Goal: Task Accomplishment & Management: Use online tool/utility

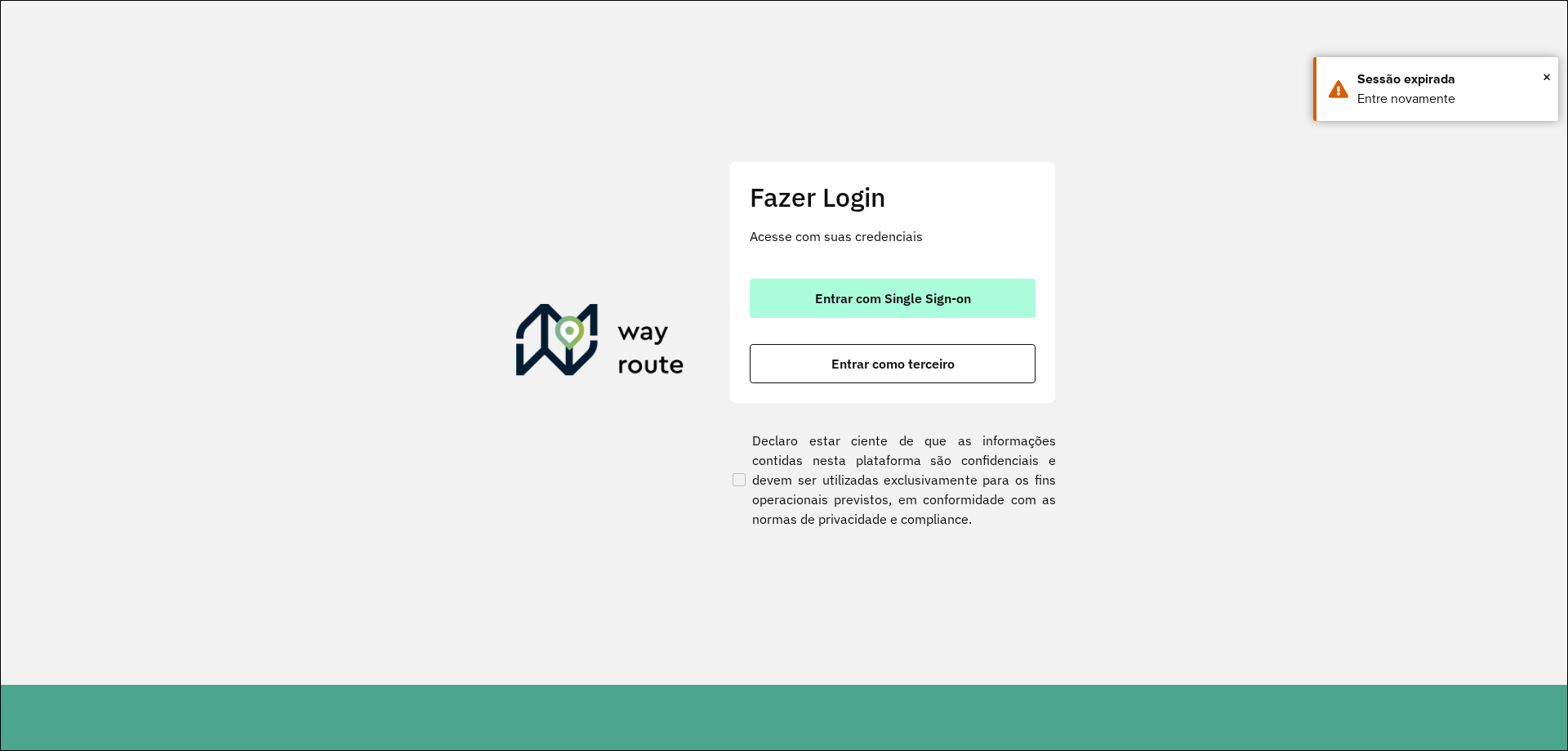
click at [865, 294] on span "Entrar com Single Sign-on" at bounding box center [893, 298] width 156 height 13
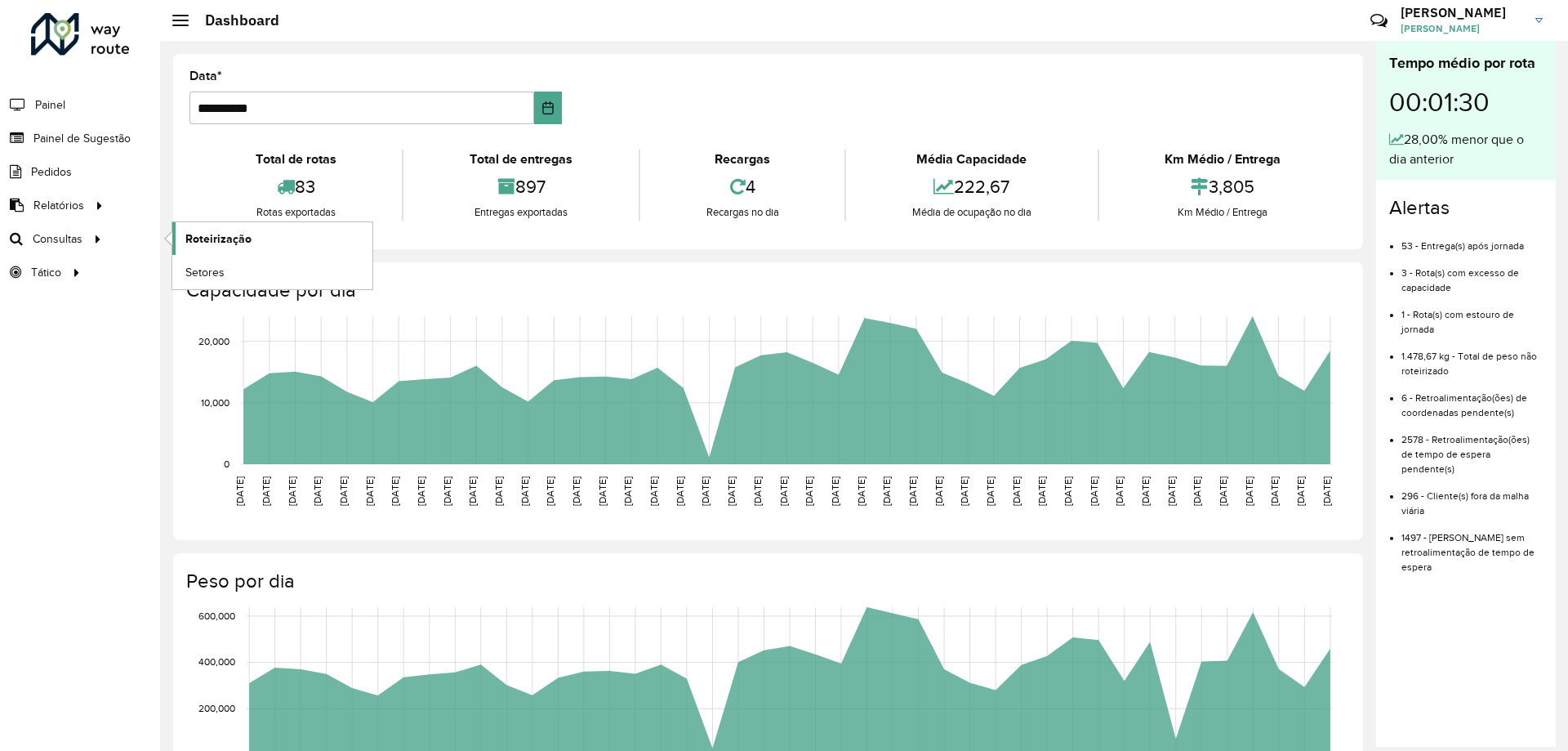
click at [218, 243] on span "Roteirização" at bounding box center [218, 238] width 66 height 17
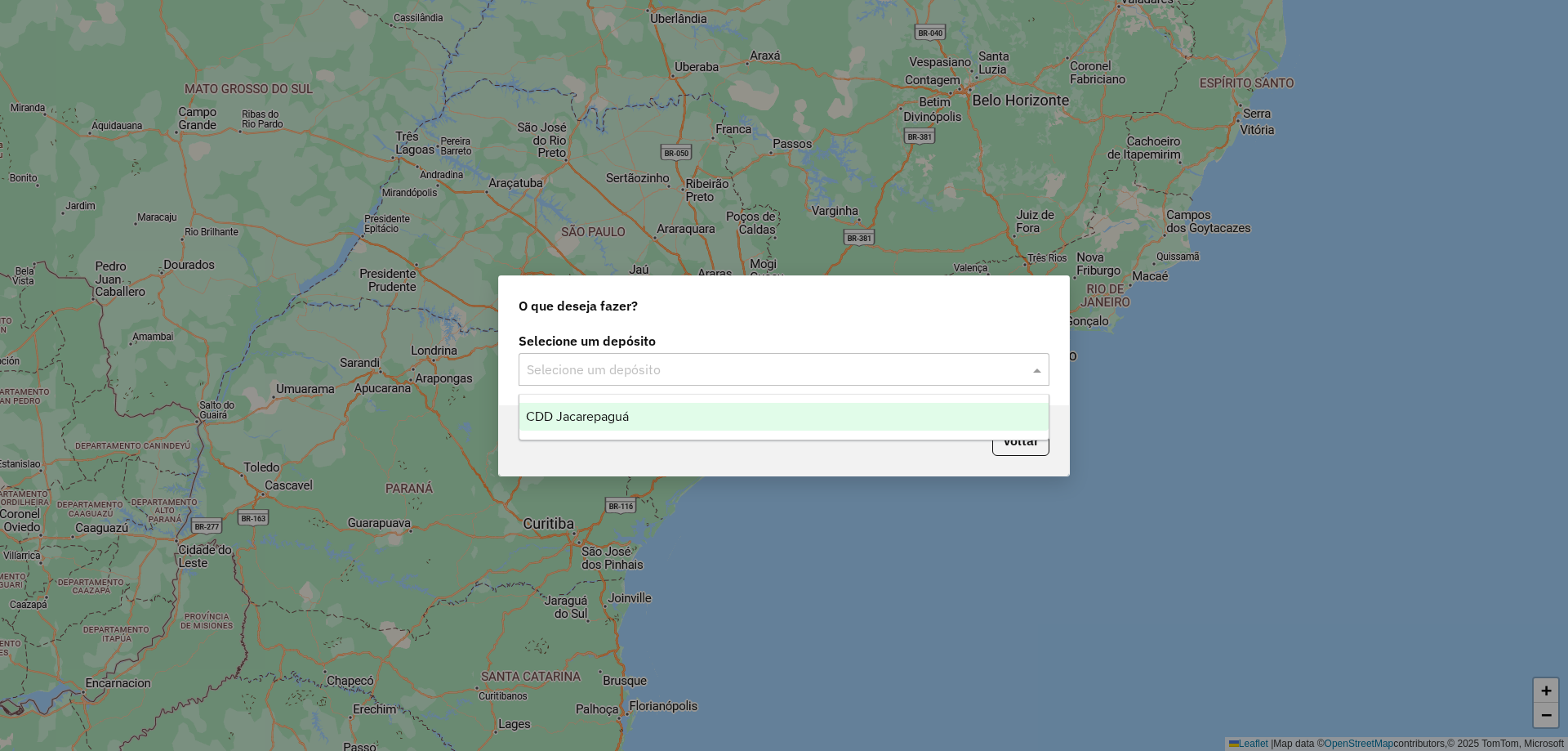
click at [1038, 369] on span at bounding box center [1039, 370] width 21 height 20
click at [629, 417] on span "CDD Jacarepaguá" at bounding box center [577, 416] width 103 height 14
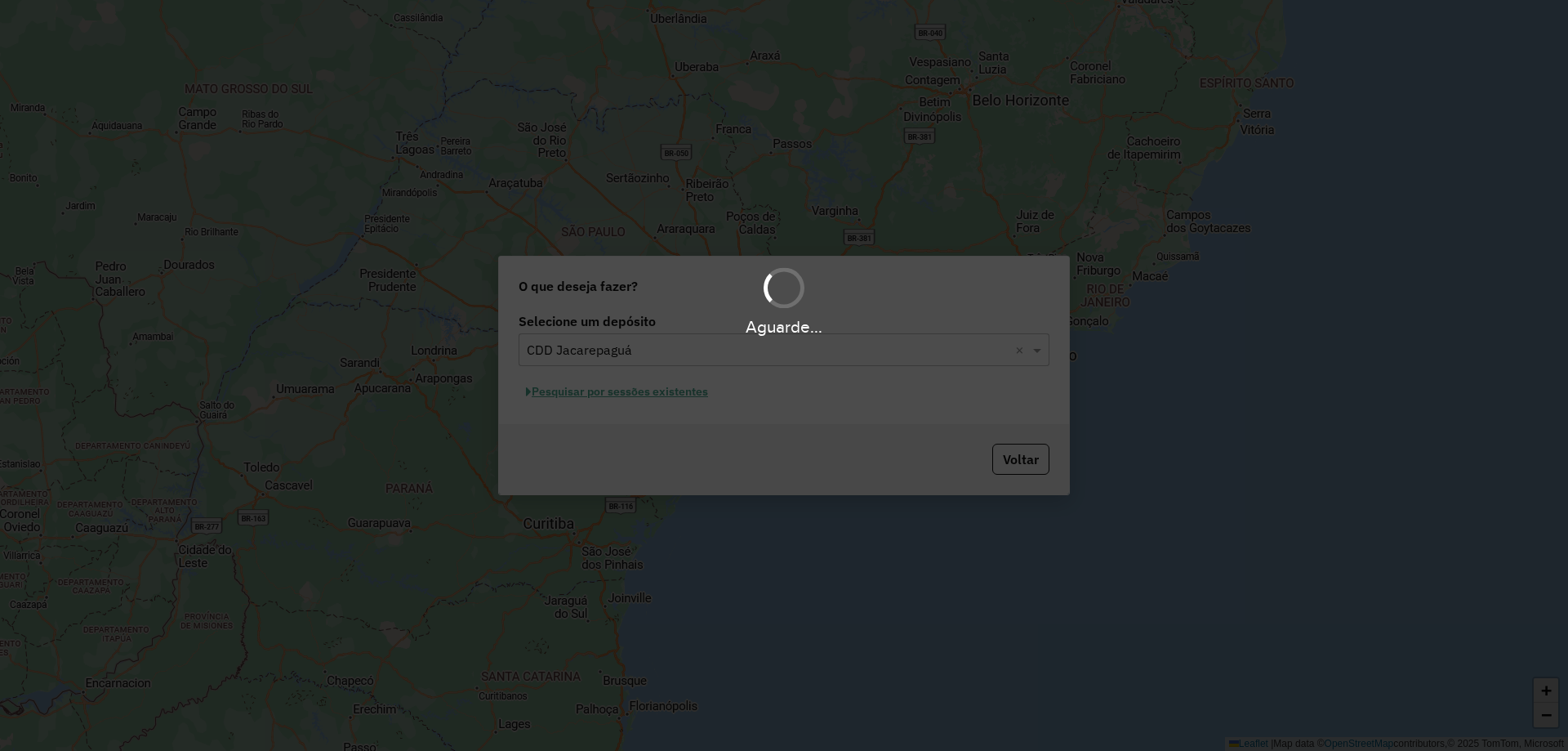
click at [649, 393] on div "Aguarde..." at bounding box center [784, 376] width 1568 height 751
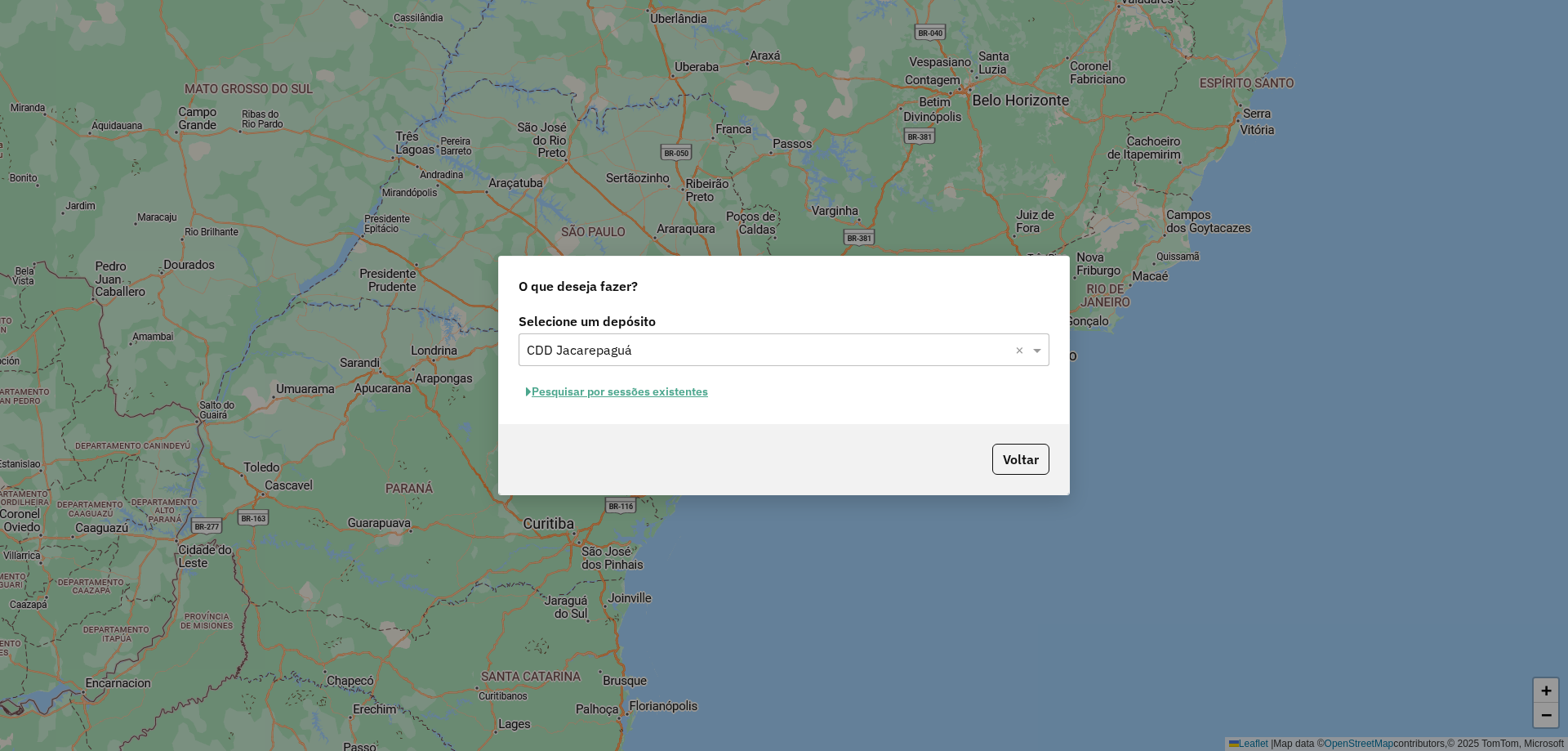
click at [622, 395] on button "Pesquisar por sessões existentes" at bounding box center [616, 391] width 197 height 25
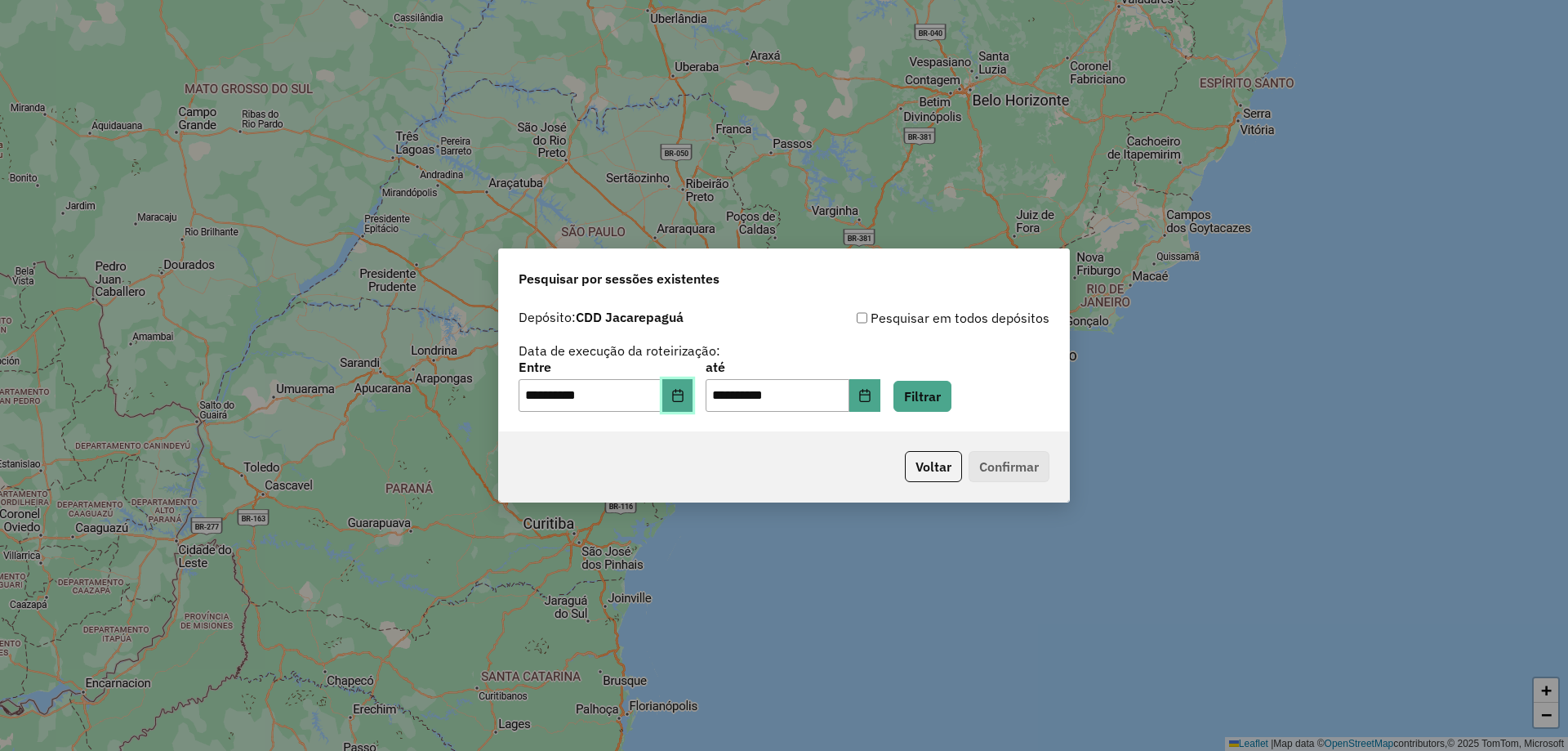
click at [683, 400] on icon "Choose Date" at bounding box center [677, 395] width 11 height 13
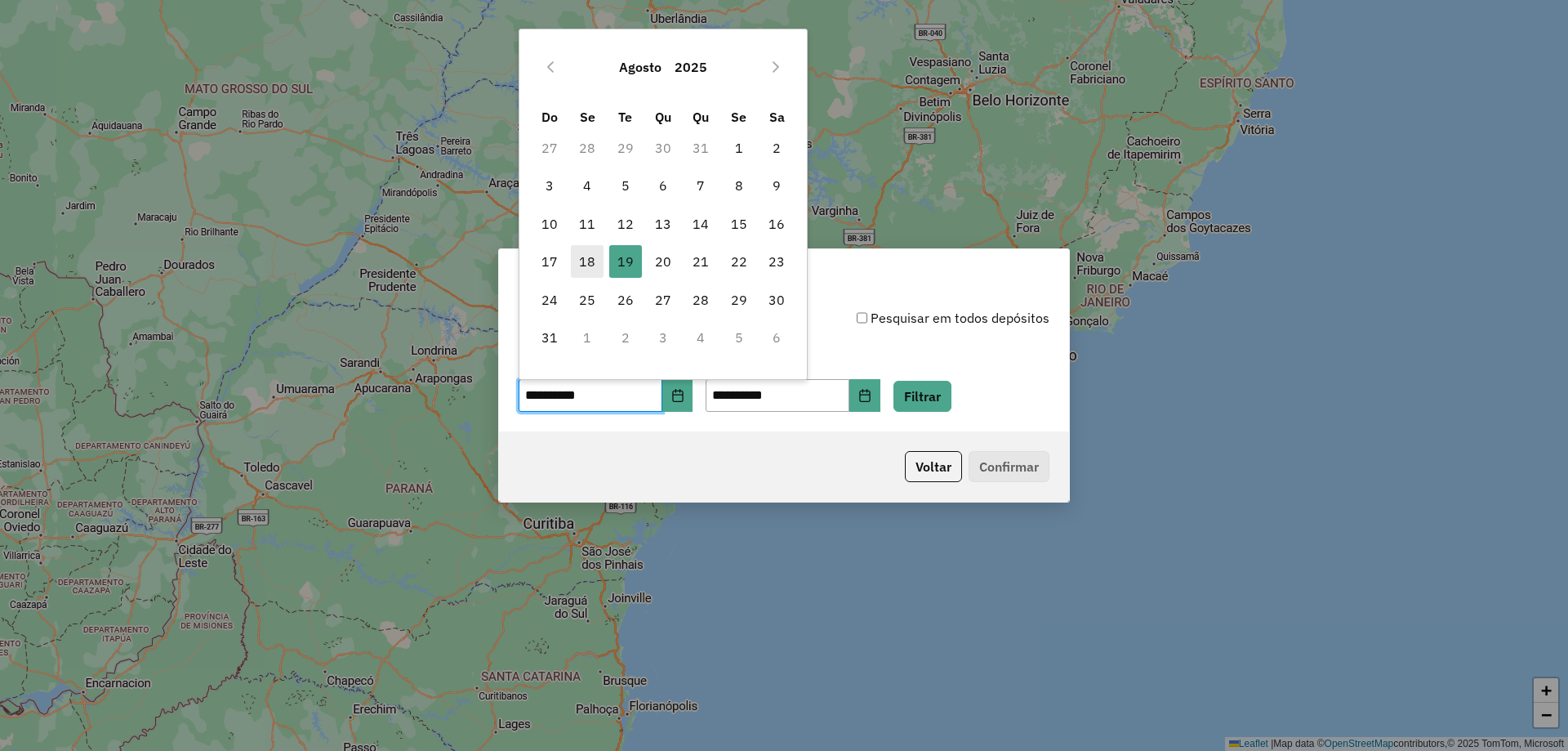
drag, startPoint x: 589, startPoint y: 257, endPoint x: 591, endPoint y: 326, distance: 69.0
click at [590, 258] on span "18" at bounding box center [586, 261] width 32 height 32
type input "**********"
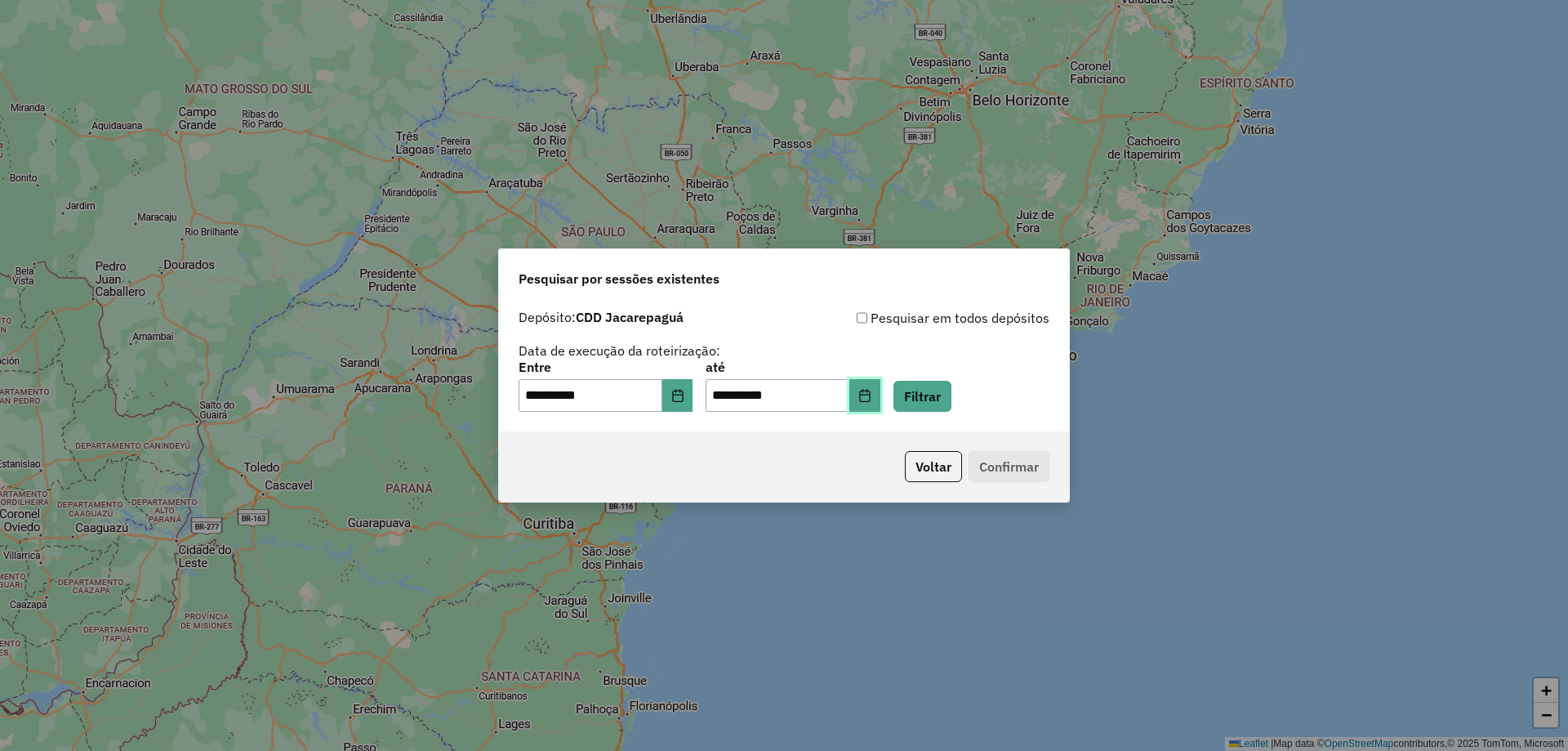
click at [871, 396] on icon "Choose Date" at bounding box center [865, 395] width 13 height 13
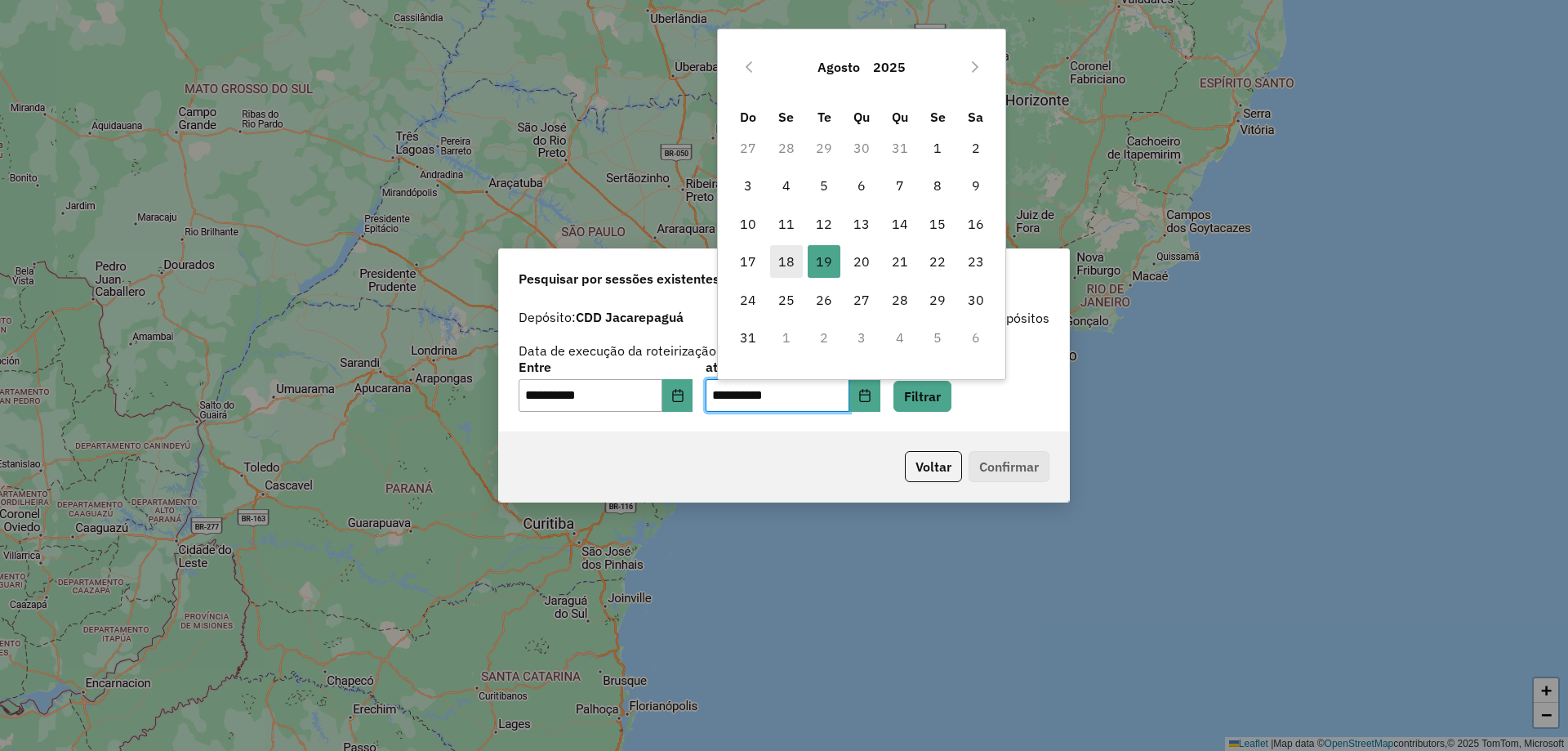
click at [785, 258] on span "18" at bounding box center [786, 261] width 32 height 32
type input "**********"
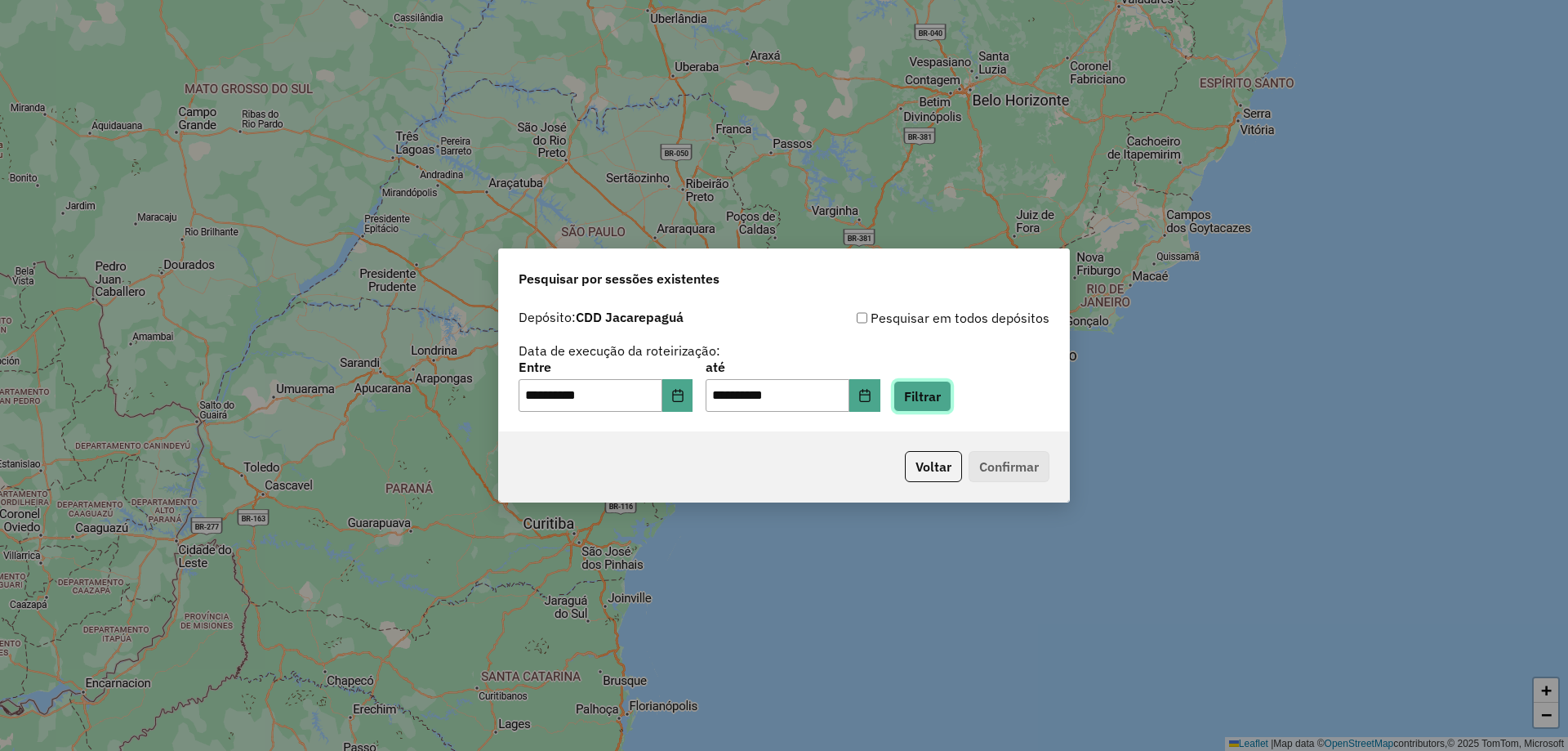
click at [952, 391] on button "Filtrar" at bounding box center [923, 395] width 58 height 31
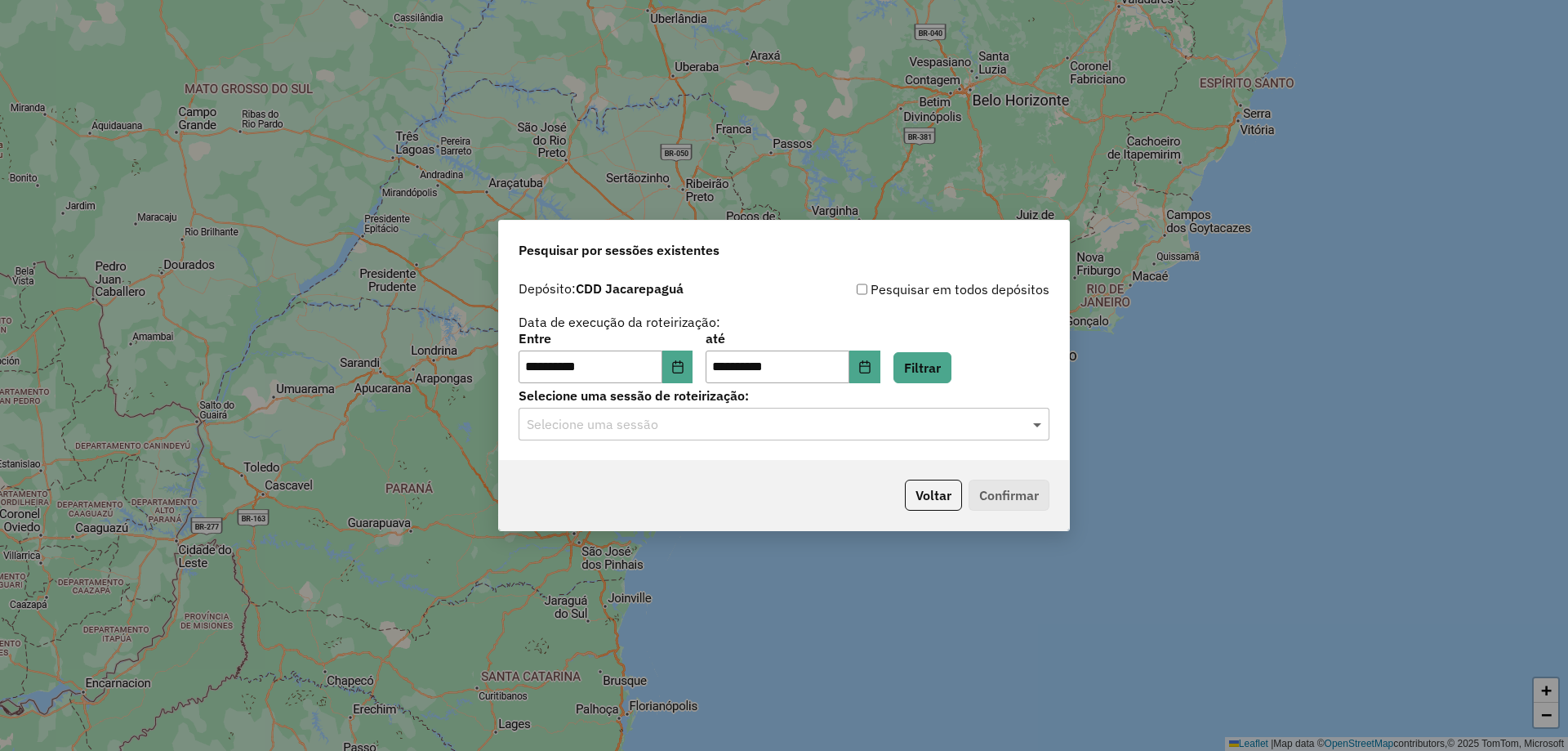
click at [1037, 425] on span at bounding box center [1039, 425] width 21 height 20
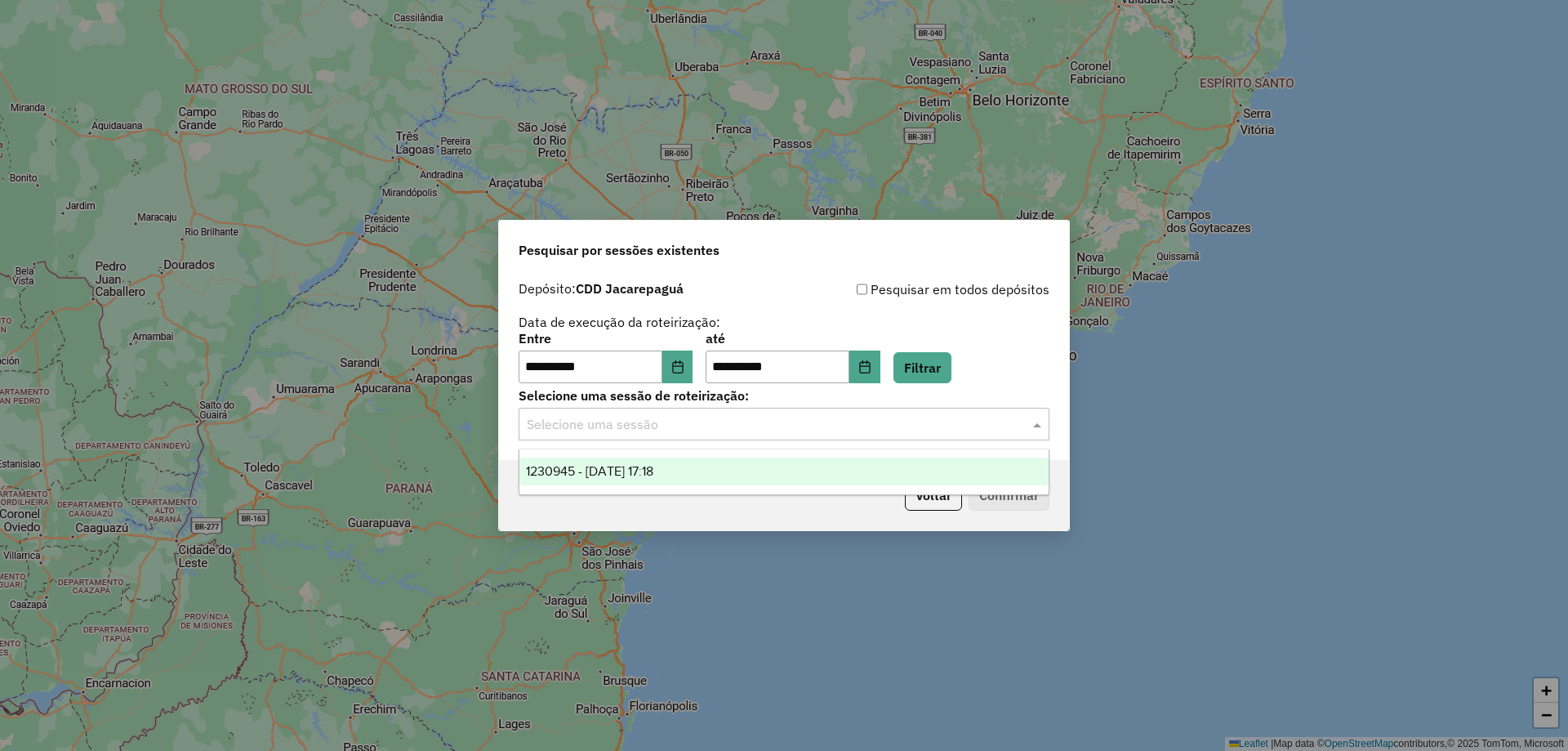
click at [633, 480] on div "1230945 - 18/08/2025 17:18" at bounding box center [783, 471] width 529 height 27
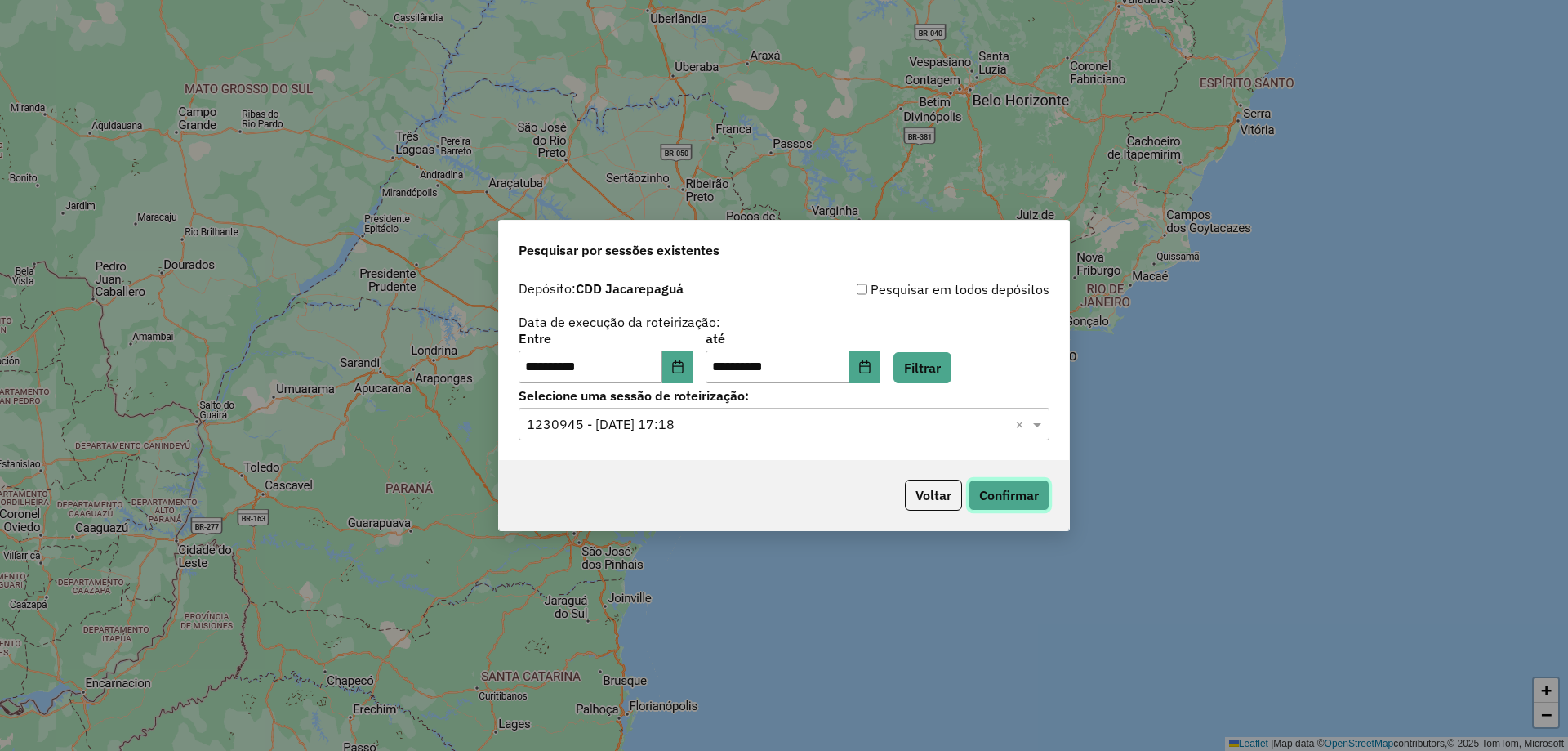
click at [1025, 489] on button "Confirmar" at bounding box center [1008, 494] width 81 height 31
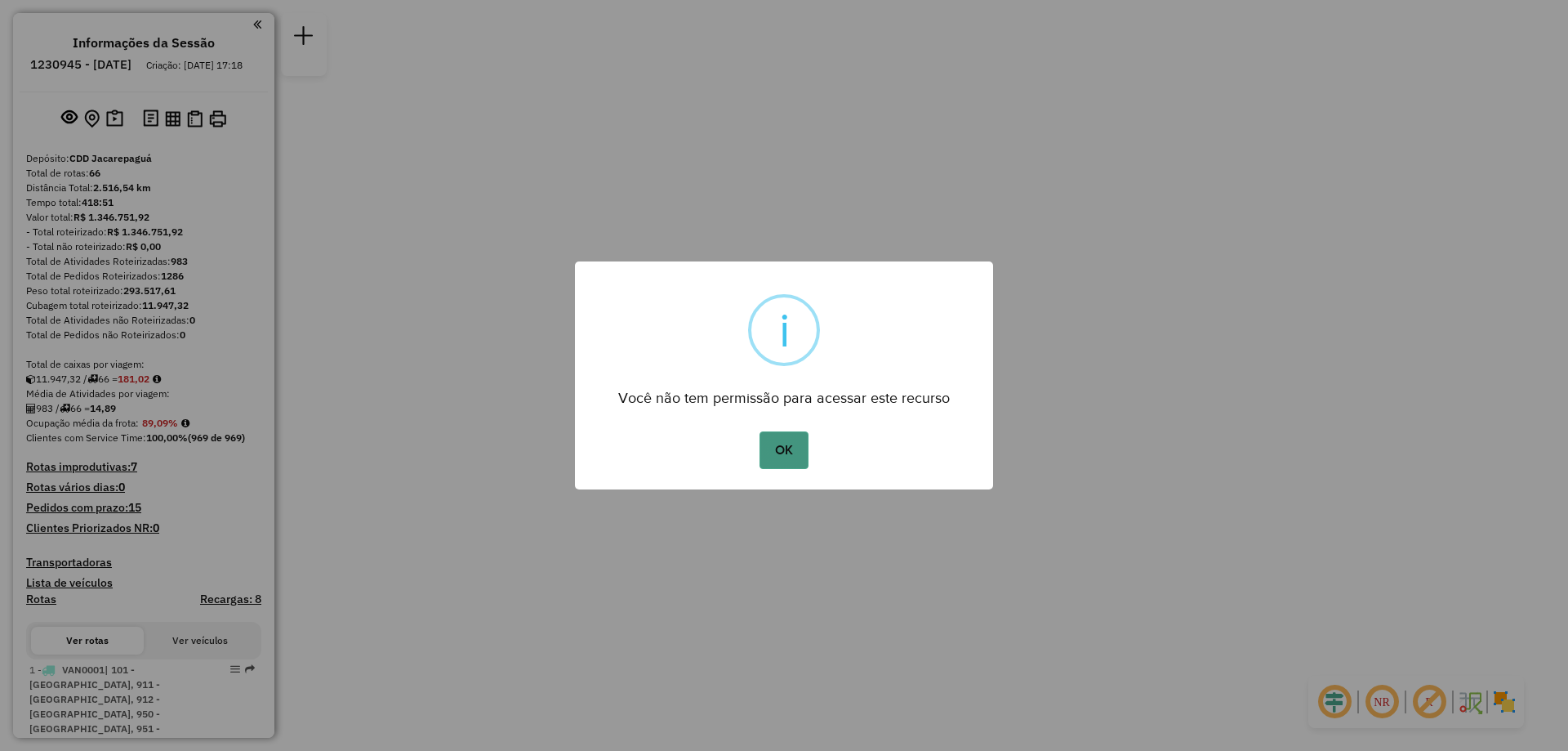
click at [791, 443] on button "OK" at bounding box center [784, 449] width 48 height 37
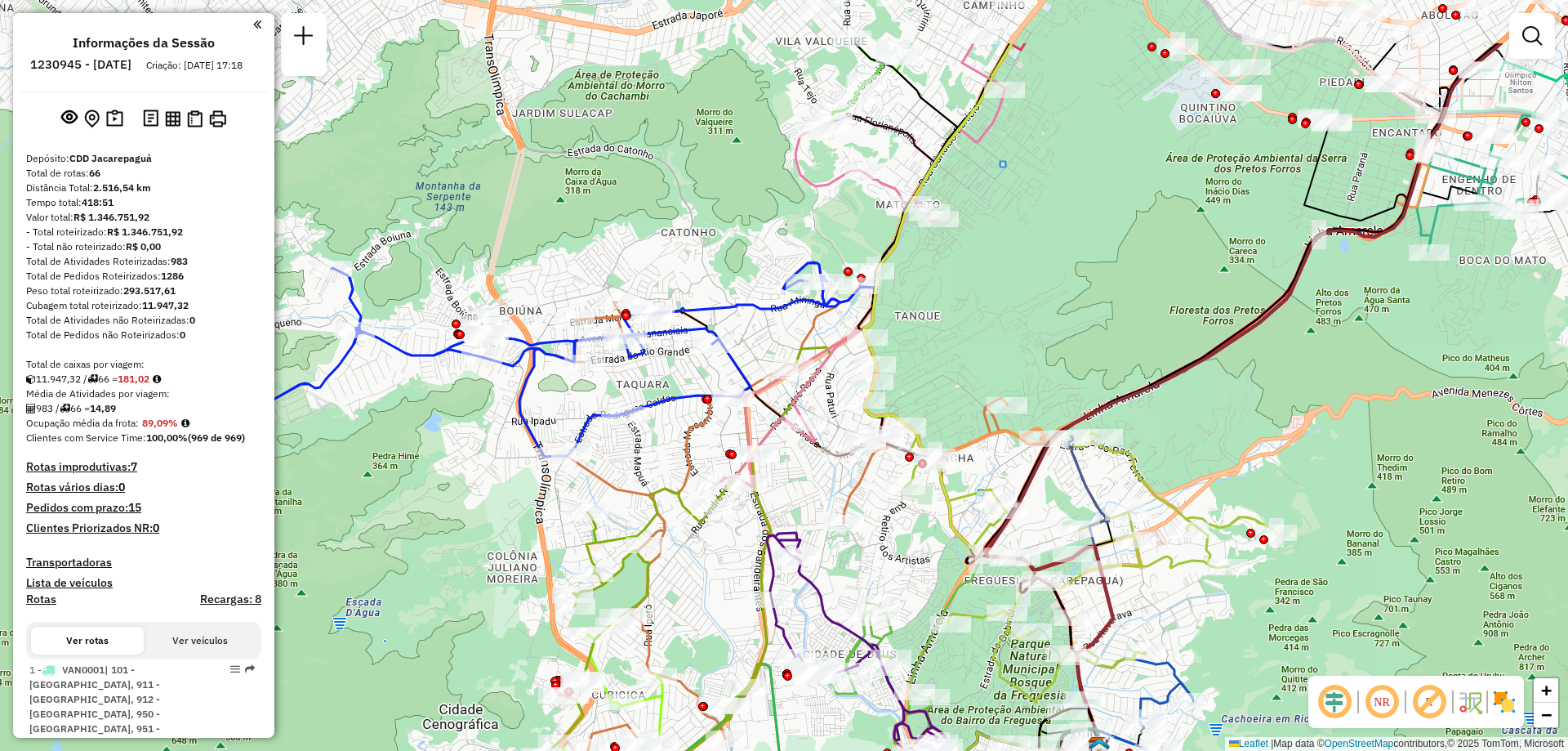
drag, startPoint x: 761, startPoint y: 371, endPoint x: 816, endPoint y: 488, distance: 129.3
click at [816, 488] on div "Janela de atendimento Grade de atendimento Capacidade Transportadoras Veículos …" at bounding box center [784, 376] width 1568 height 751
